Goal: Information Seeking & Learning: Learn about a topic

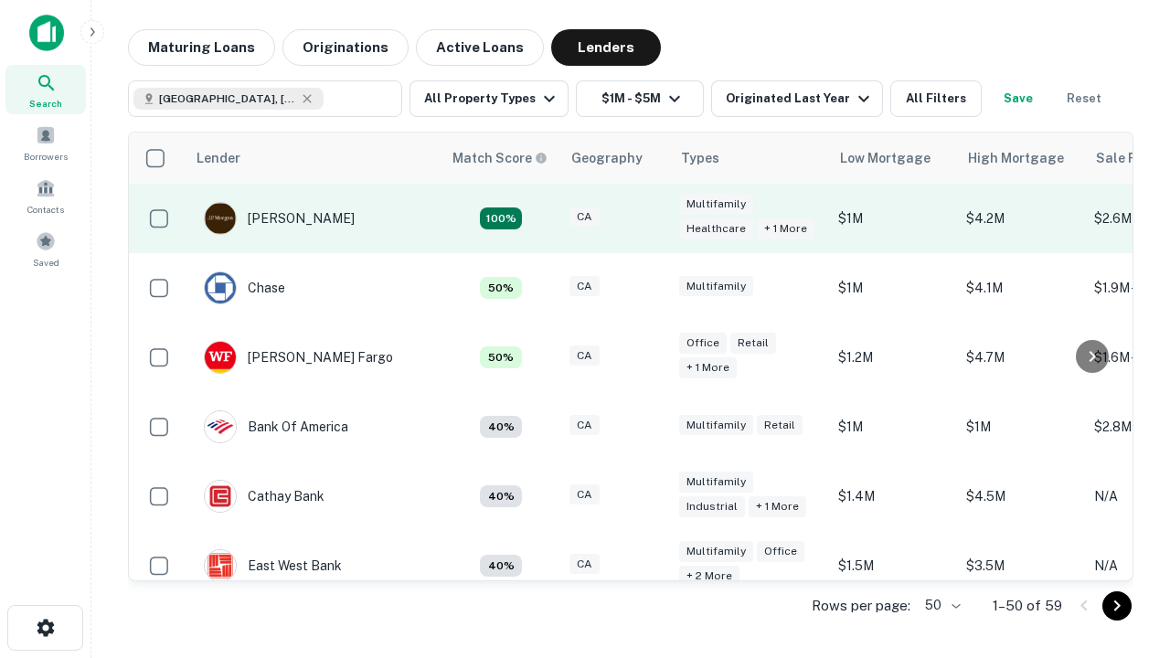
click at [649, 219] on div "CA" at bounding box center [615, 219] width 91 height 25
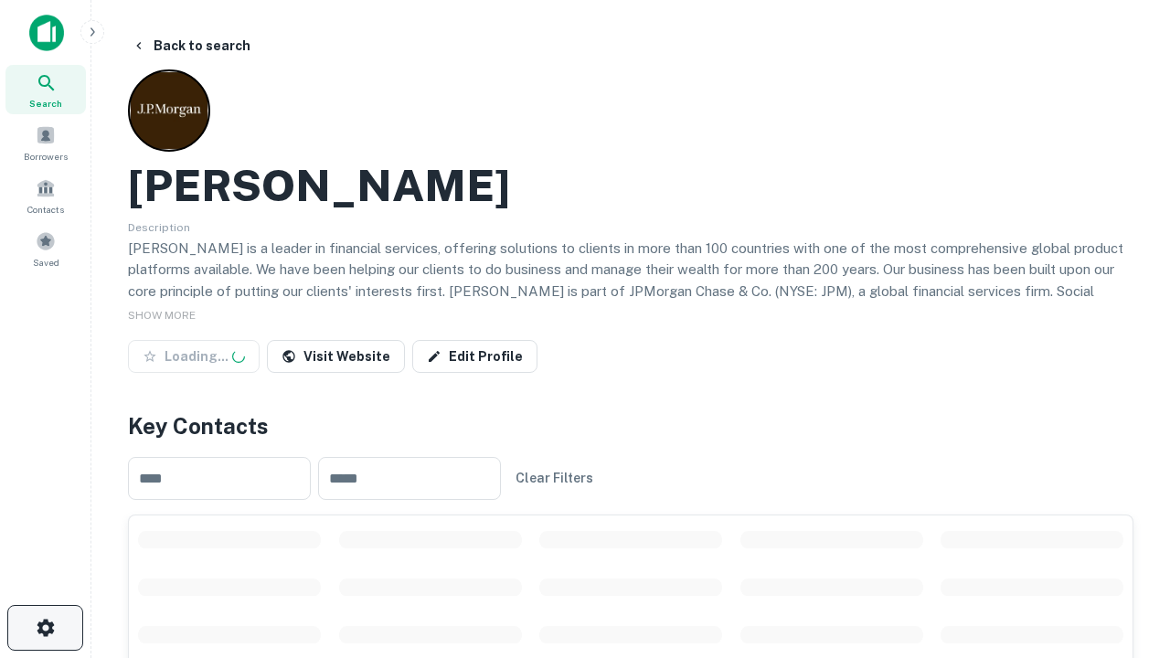
click at [45, 628] on icon "button" at bounding box center [46, 628] width 22 height 22
